Goal: Task Accomplishment & Management: Complete application form

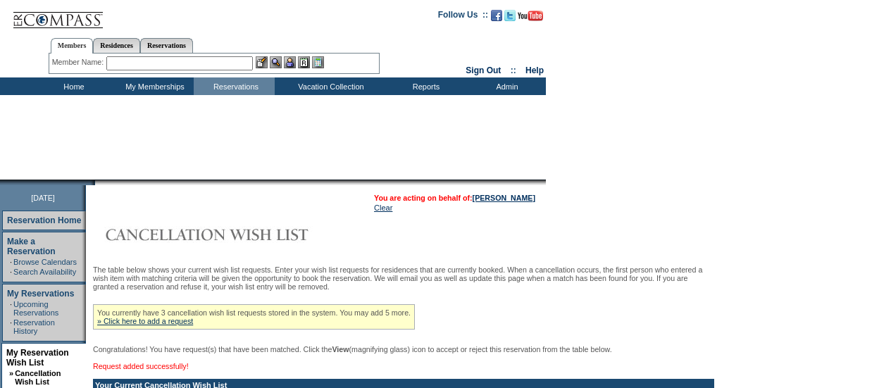
scroll to position [211, 0]
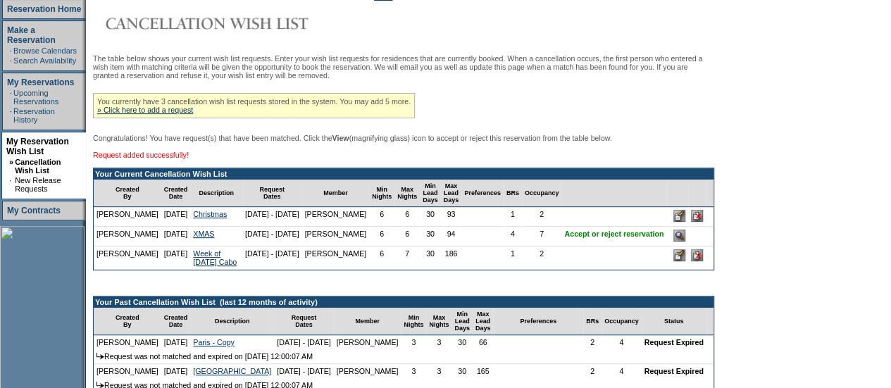
click at [685, 261] on input "image" at bounding box center [679, 255] width 12 height 12
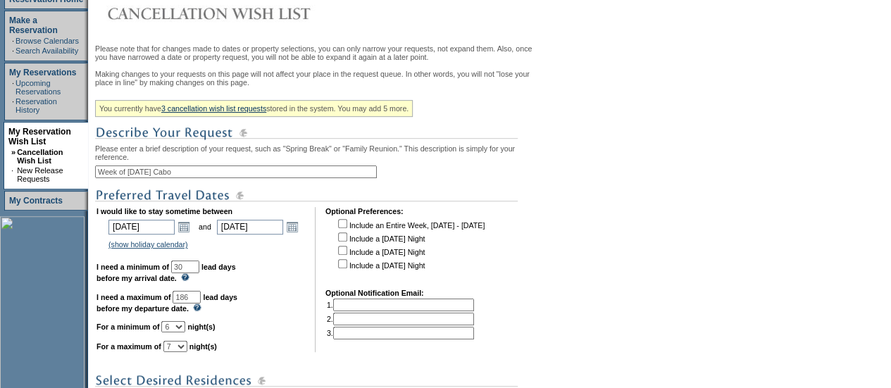
scroll to position [352, 0]
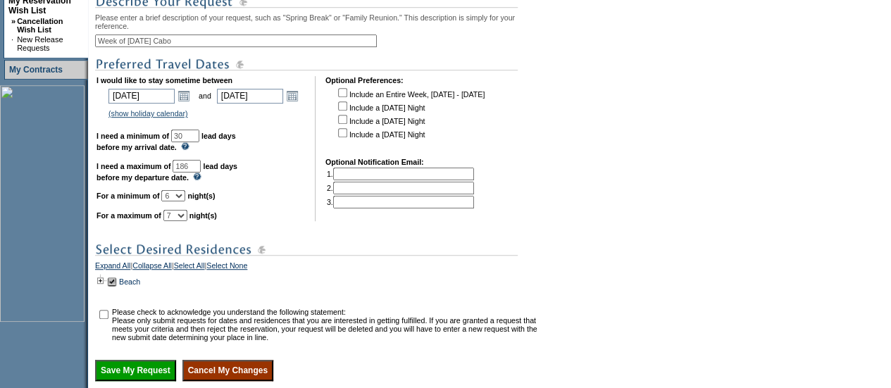
click at [185, 201] on select "1 2 3 4 5 6 7 8 9 10 11 12 13 14" at bounding box center [173, 195] width 24 height 11
select select "5"
click at [178, 201] on select "1 2 3 4 5 6 7 8 9 10 11 12 13 14" at bounding box center [173, 195] width 24 height 11
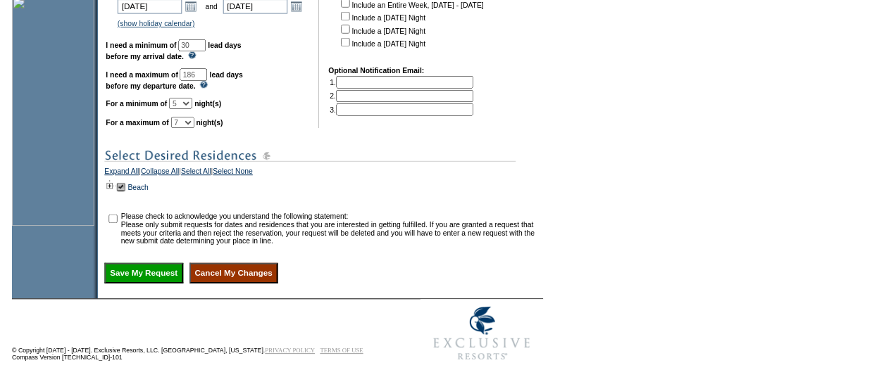
scroll to position [475, 0]
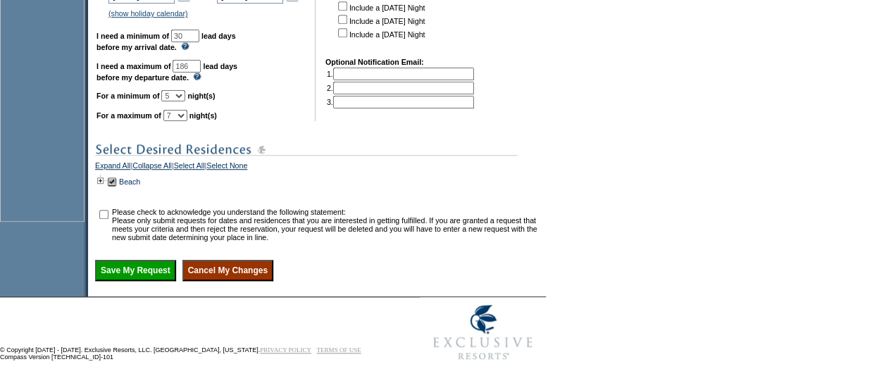
click at [151, 275] on input "Save My Request" at bounding box center [135, 270] width 81 height 21
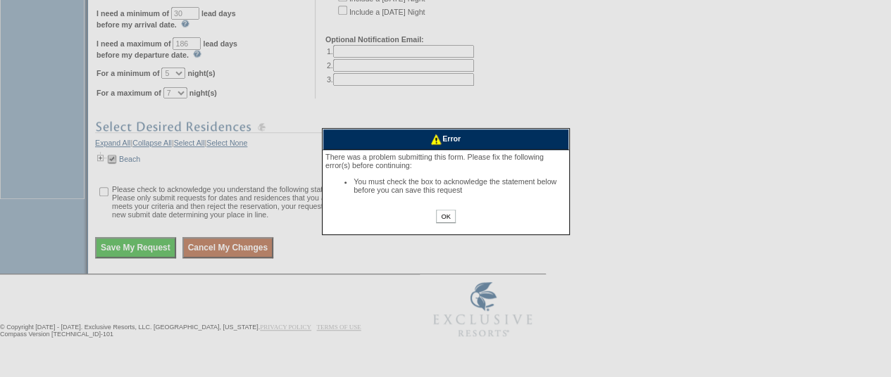
click at [452, 216] on input "OK" at bounding box center [445, 216] width 19 height 13
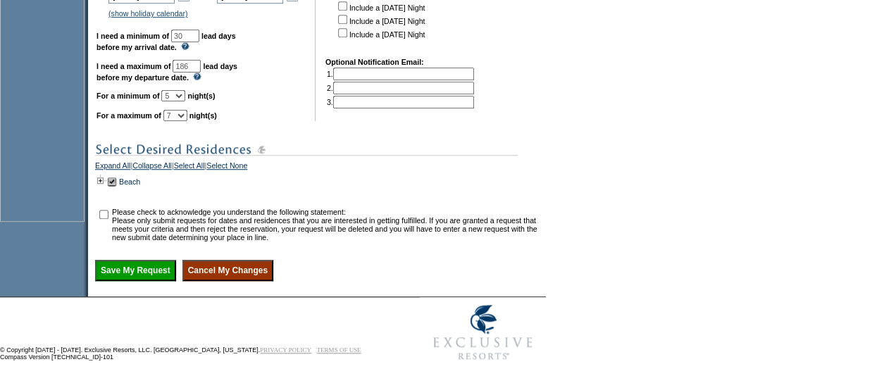
click at [218, 212] on td "Please check to acknowledge you understand the following statement: Please only…" at bounding box center [326, 225] width 429 height 34
click at [108, 216] on input "checkbox" at bounding box center [103, 214] width 9 height 9
checkbox input "true"
click at [130, 267] on input "Save My Request" at bounding box center [135, 270] width 81 height 21
